Goal: Information Seeking & Learning: Learn about a topic

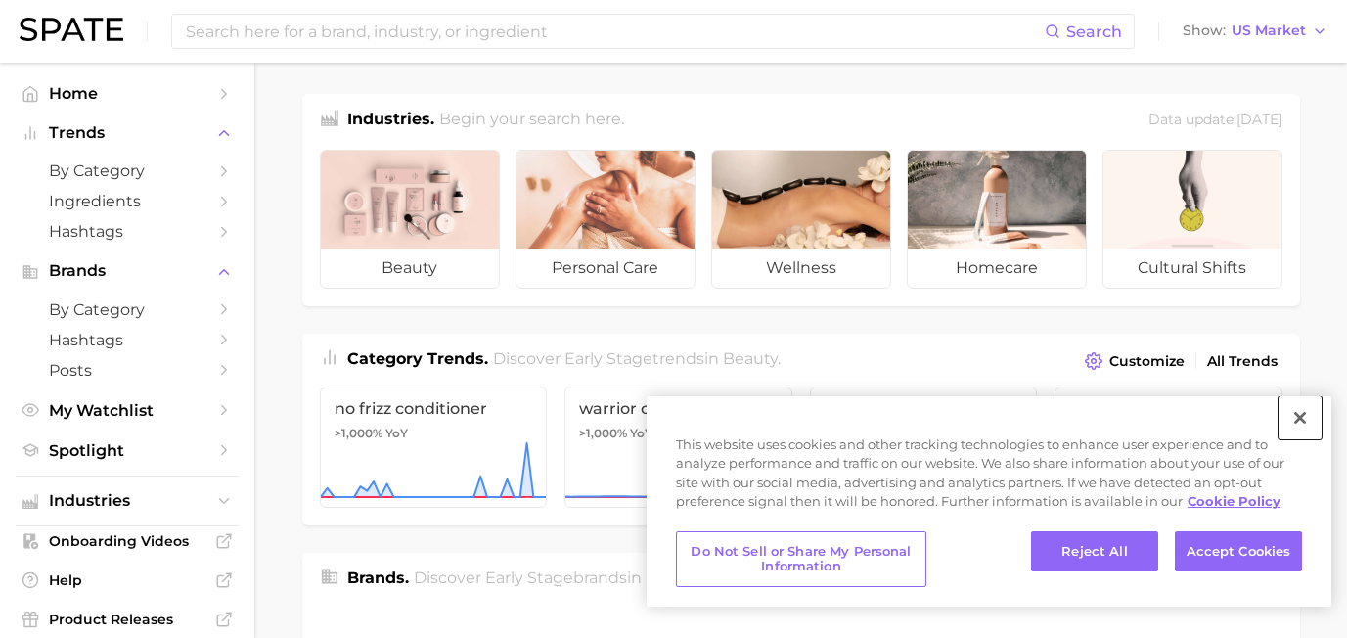
click at [1300, 420] on button "Close" at bounding box center [1299, 417] width 43 height 43
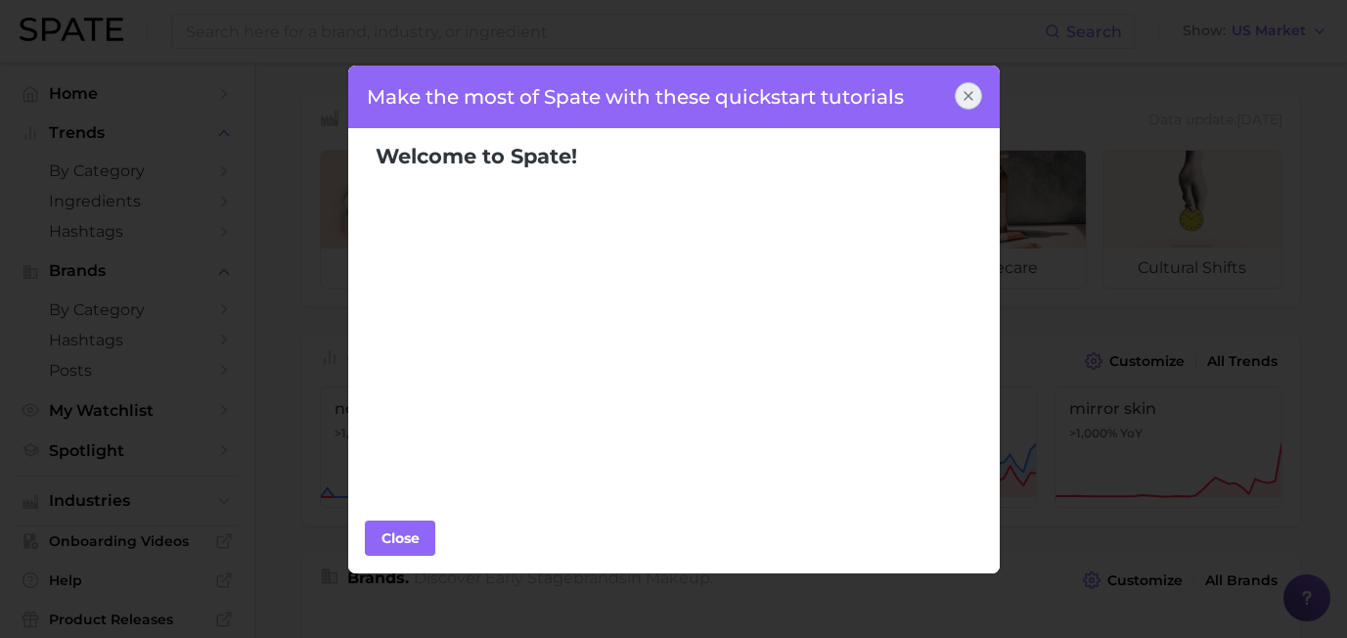
click at [968, 97] on icon at bounding box center [968, 96] width 8 height 8
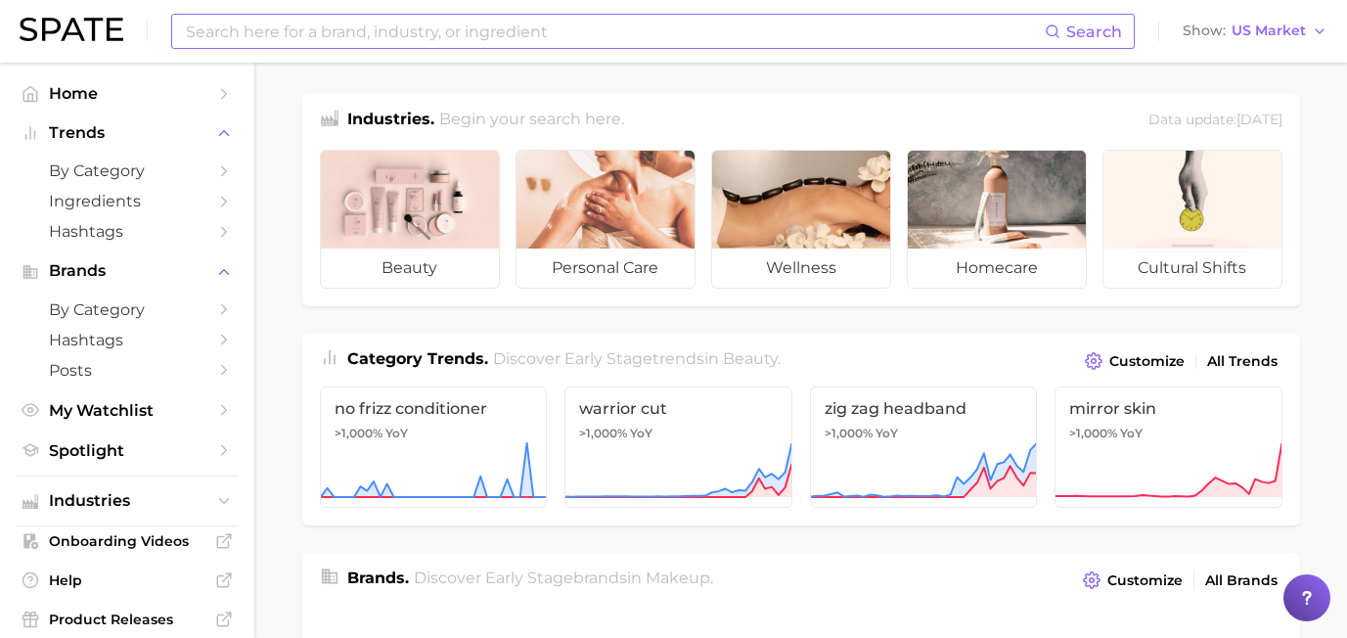
click at [491, 37] on input at bounding box center [614, 31] width 861 height 33
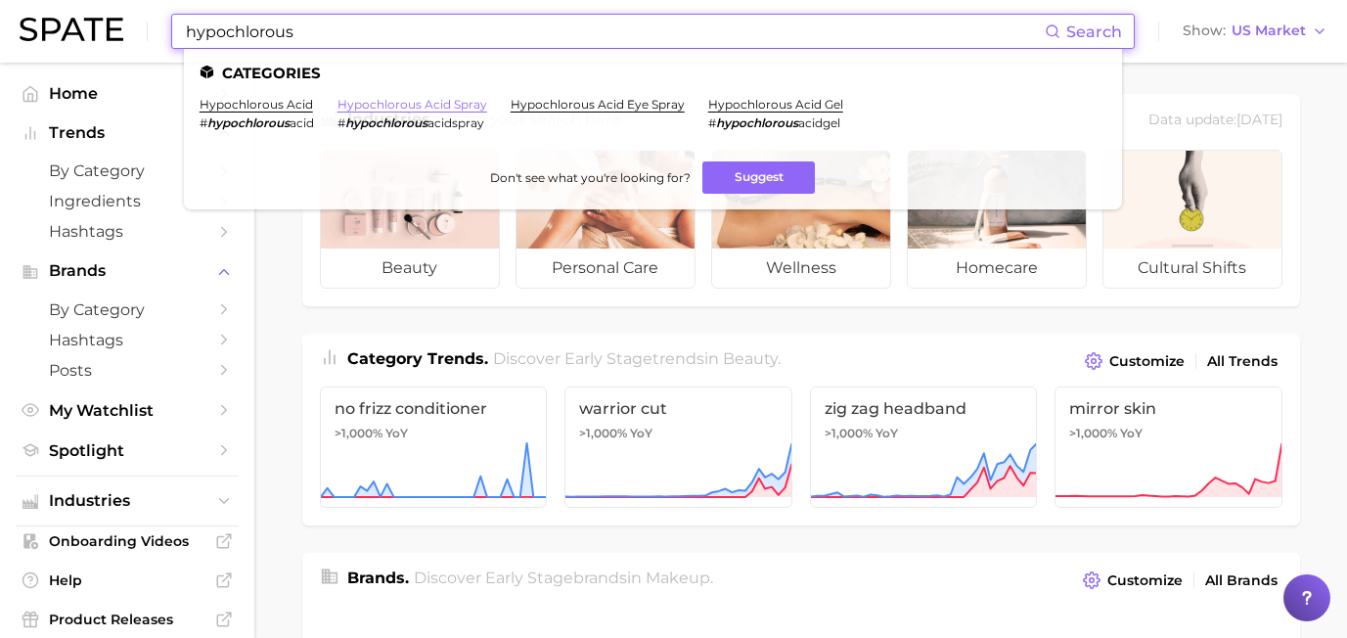
type input "hypochlorous"
click at [380, 107] on link "hypochlorous acid spray" at bounding box center [412, 104] width 150 height 15
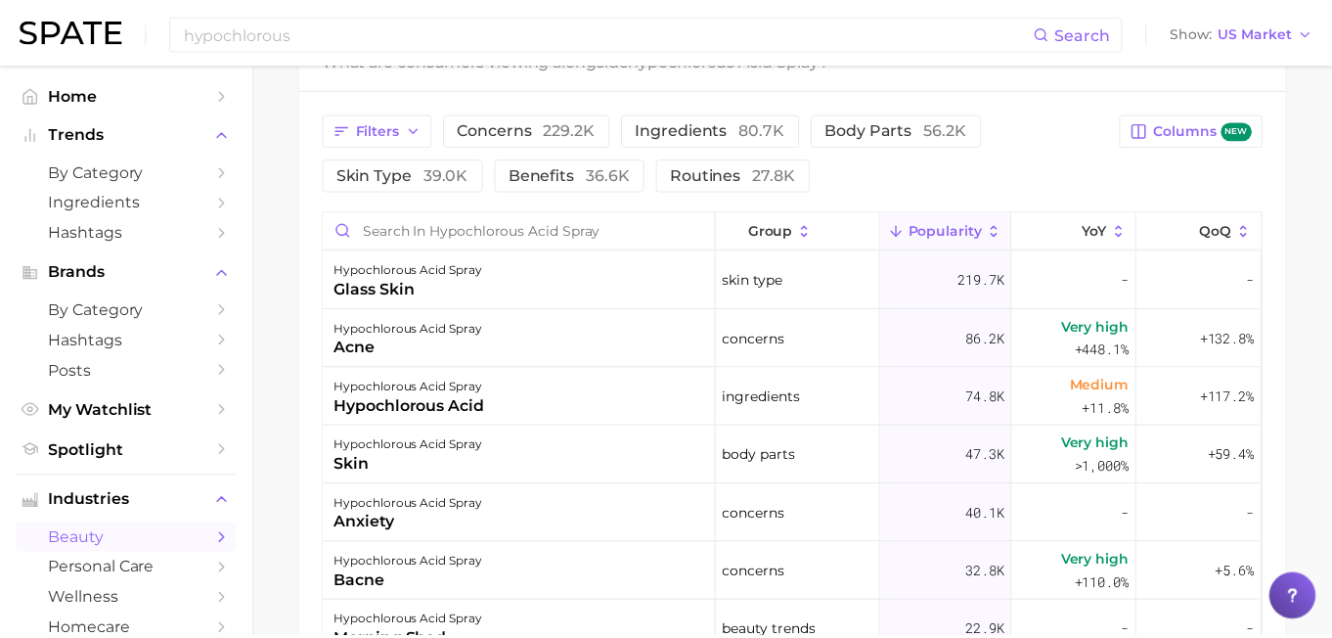
scroll to position [1012, 0]
